Goal: Task Accomplishment & Management: Manage account settings

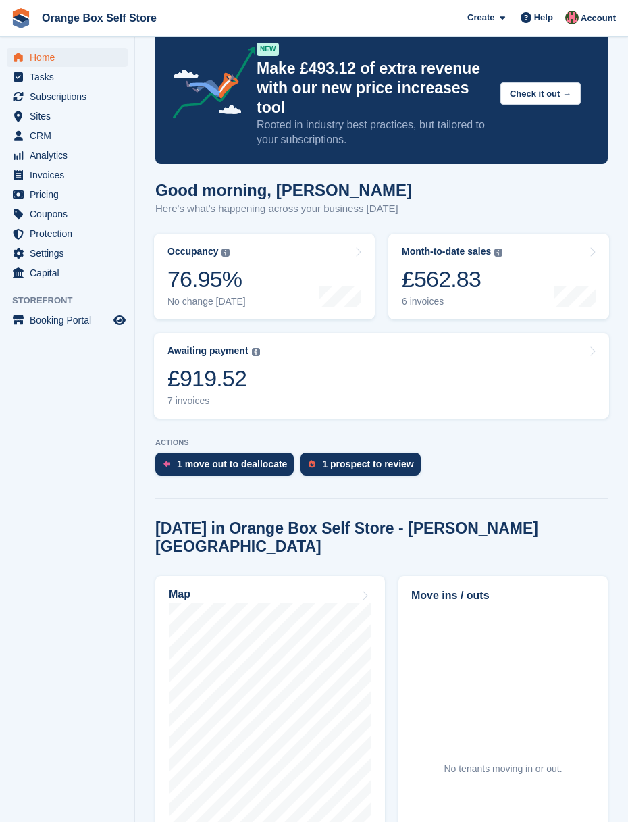
scroll to position [34, 0]
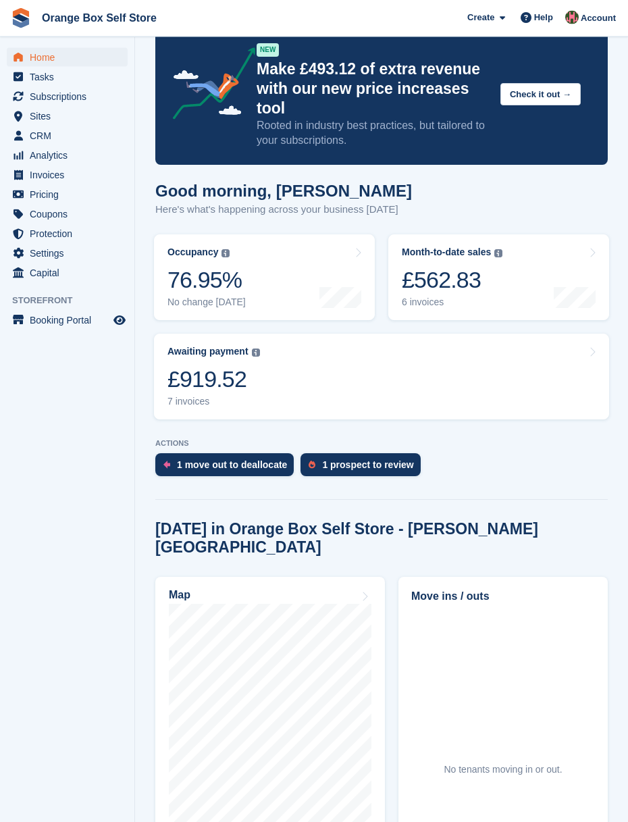
click at [484, 281] on div "£562.83" at bounding box center [452, 280] width 101 height 28
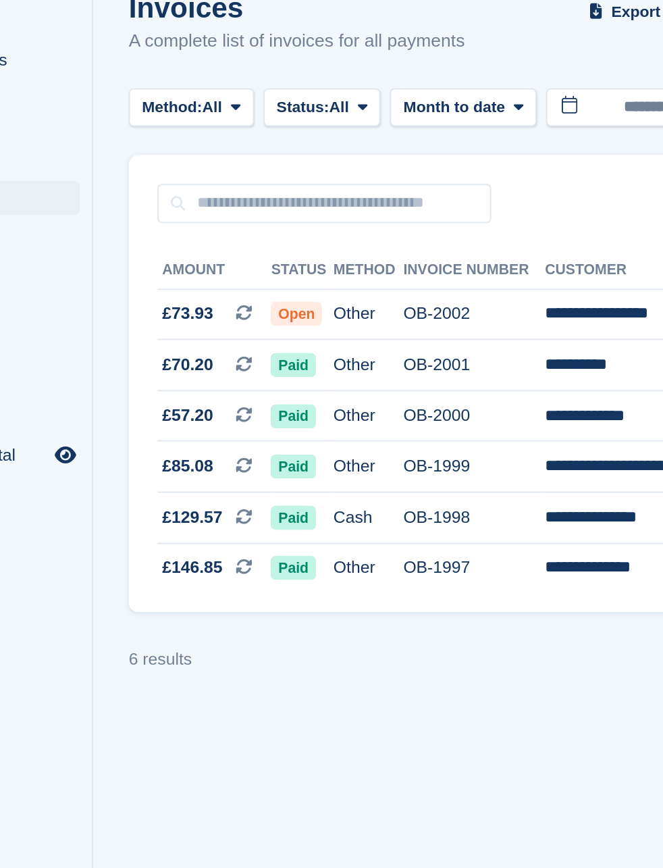
click at [216, 234] on span at bounding box center [226, 239] width 20 height 11
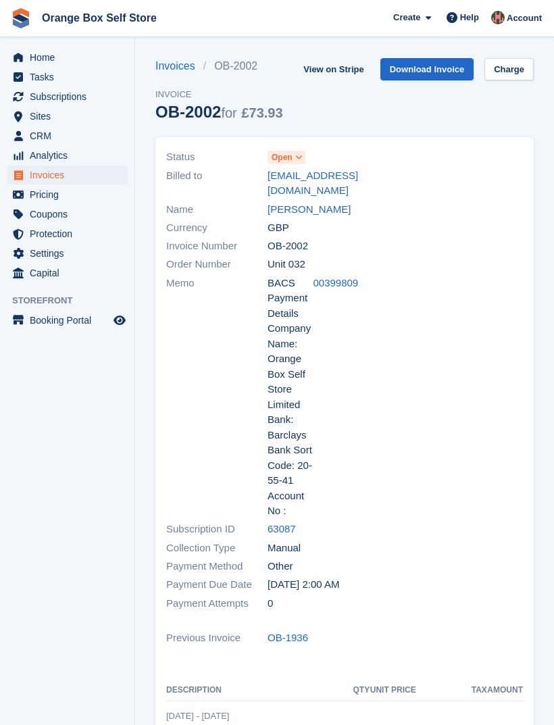
click at [305, 157] on span at bounding box center [299, 157] width 11 height 11
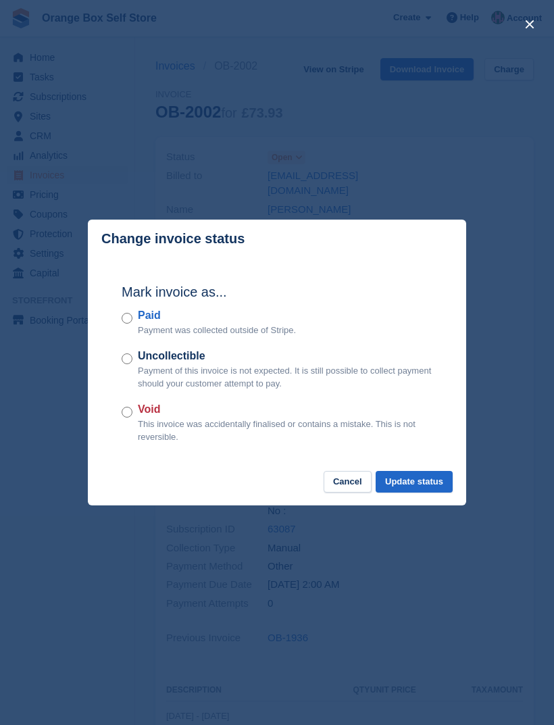
click at [135, 317] on div "Paid Payment was collected outside of Stripe." at bounding box center [277, 322] width 311 height 30
click at [418, 487] on button "Update status" at bounding box center [414, 482] width 77 height 22
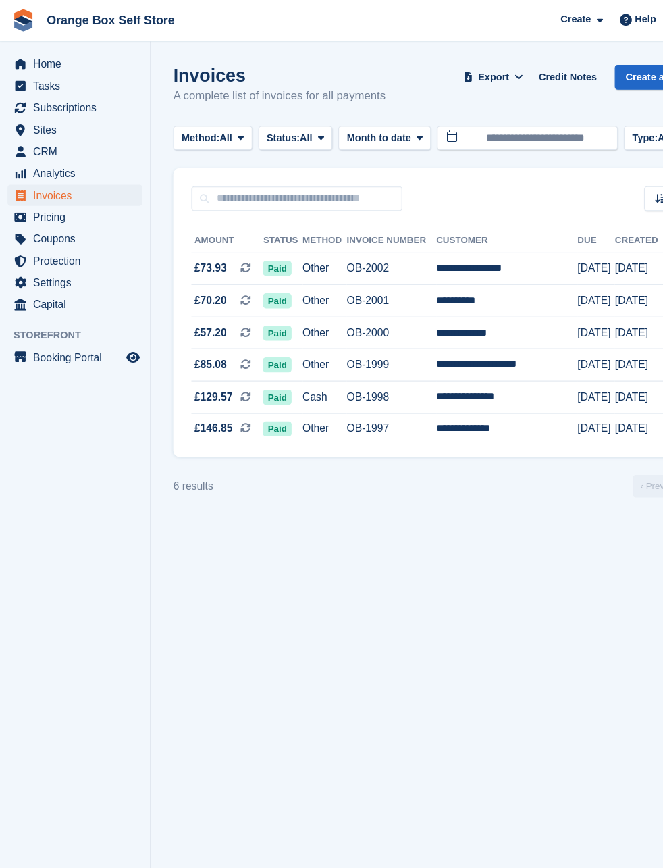
click at [44, 43] on div "Home Tasks Subscriptions Subscriptions Subscriptions Price increases NEW Price …" at bounding box center [67, 163] width 134 height 241
click at [43, 53] on span "Home" at bounding box center [70, 57] width 81 height 19
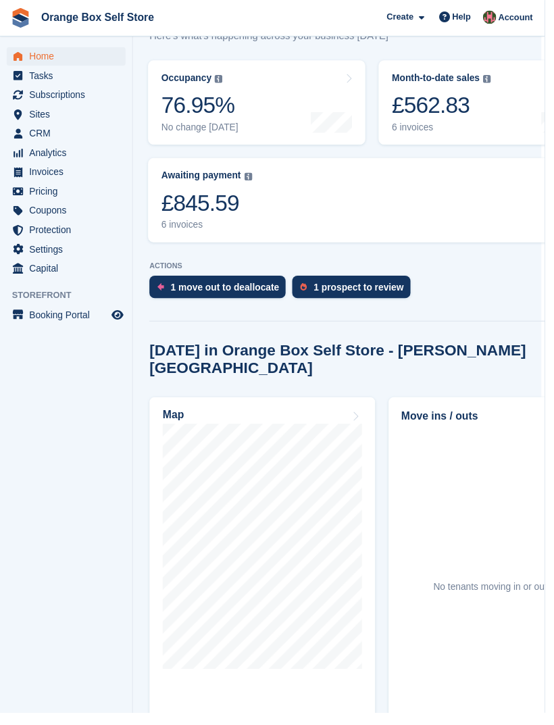
scroll to position [214, 17]
